Goal: Check status: Check status

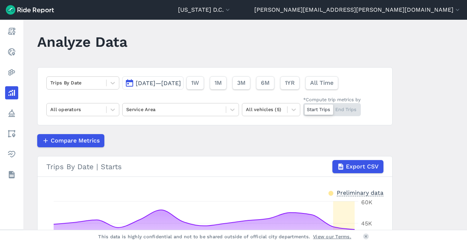
scroll to position [9, 0]
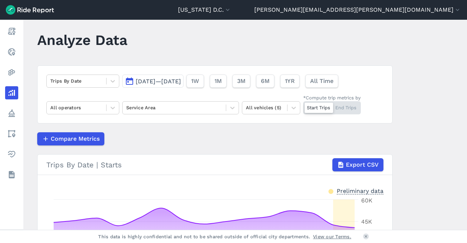
click at [181, 84] on span "[DATE]—[DATE]" at bounding box center [158, 81] width 45 height 7
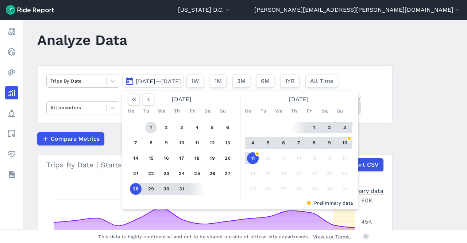
click at [150, 131] on button "1" at bounding box center [151, 127] width 12 height 12
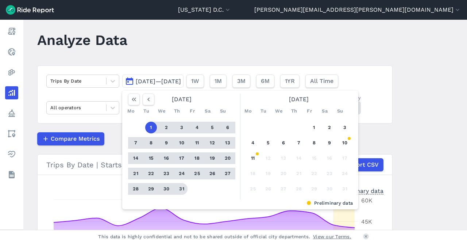
click at [181, 187] on button "31" at bounding box center [182, 189] width 12 height 12
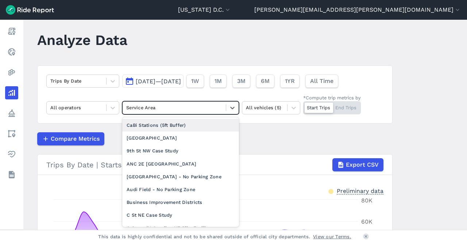
click at [179, 109] on div at bounding box center [174, 107] width 96 height 8
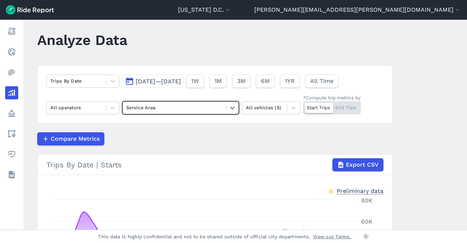
click at [186, 107] on div at bounding box center [174, 107] width 96 height 8
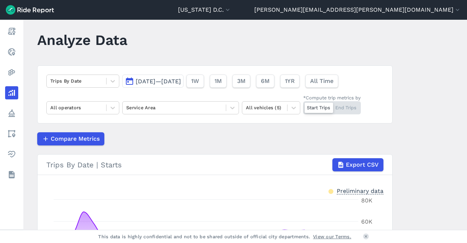
click at [347, 109] on div "Start Trips End Trips" at bounding box center [332, 107] width 58 height 13
click at [303, 106] on input "*Compute trip metrics by Start Trips End Trips" at bounding box center [303, 103] width 0 height 5
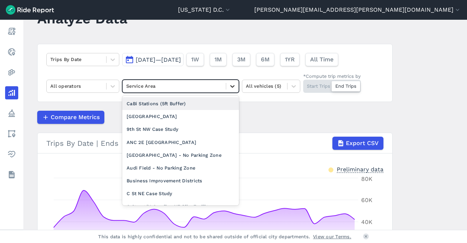
click at [229, 87] on icon at bounding box center [232, 85] width 7 height 7
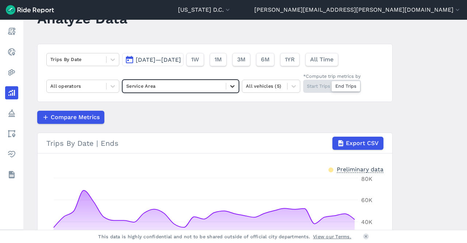
click at [229, 87] on icon at bounding box center [232, 85] width 7 height 7
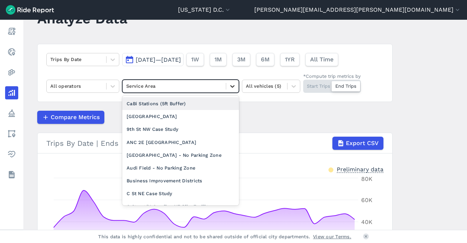
click at [229, 87] on icon at bounding box center [232, 85] width 7 height 7
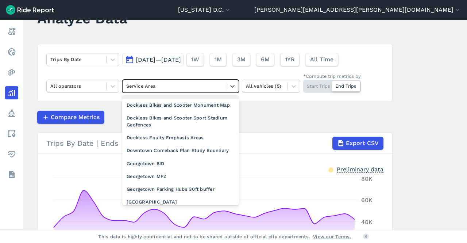
scroll to position [218, 0]
click at [171, 157] on div "Downtown Comeback Plan Study Boundary" at bounding box center [180, 150] width 117 height 13
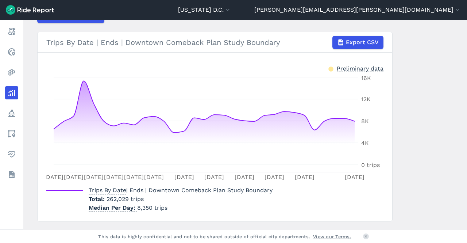
scroll to position [131, 0]
